Goal: Information Seeking & Learning: Learn about a topic

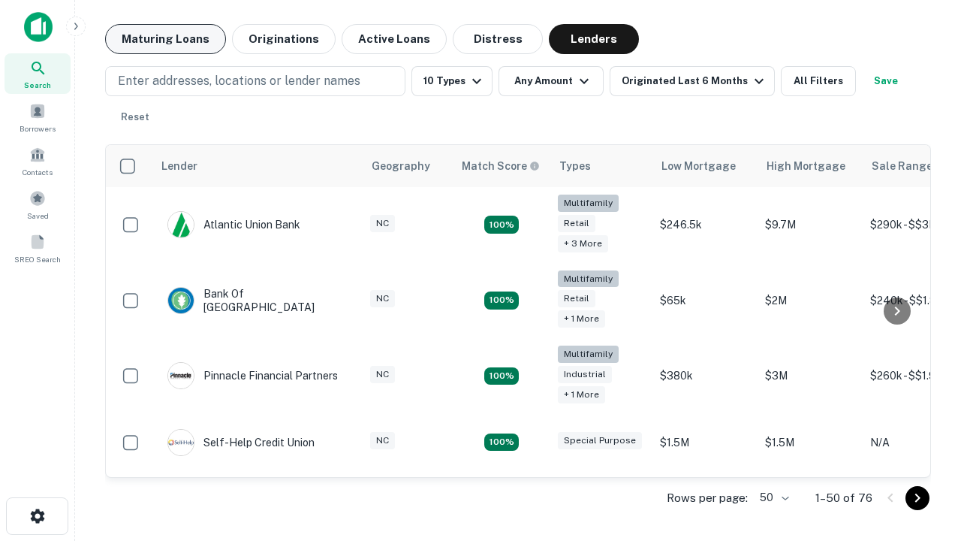
click at [165, 39] on button "Maturing Loans" at bounding box center [165, 39] width 121 height 30
